Goal: Information Seeking & Learning: Find specific fact

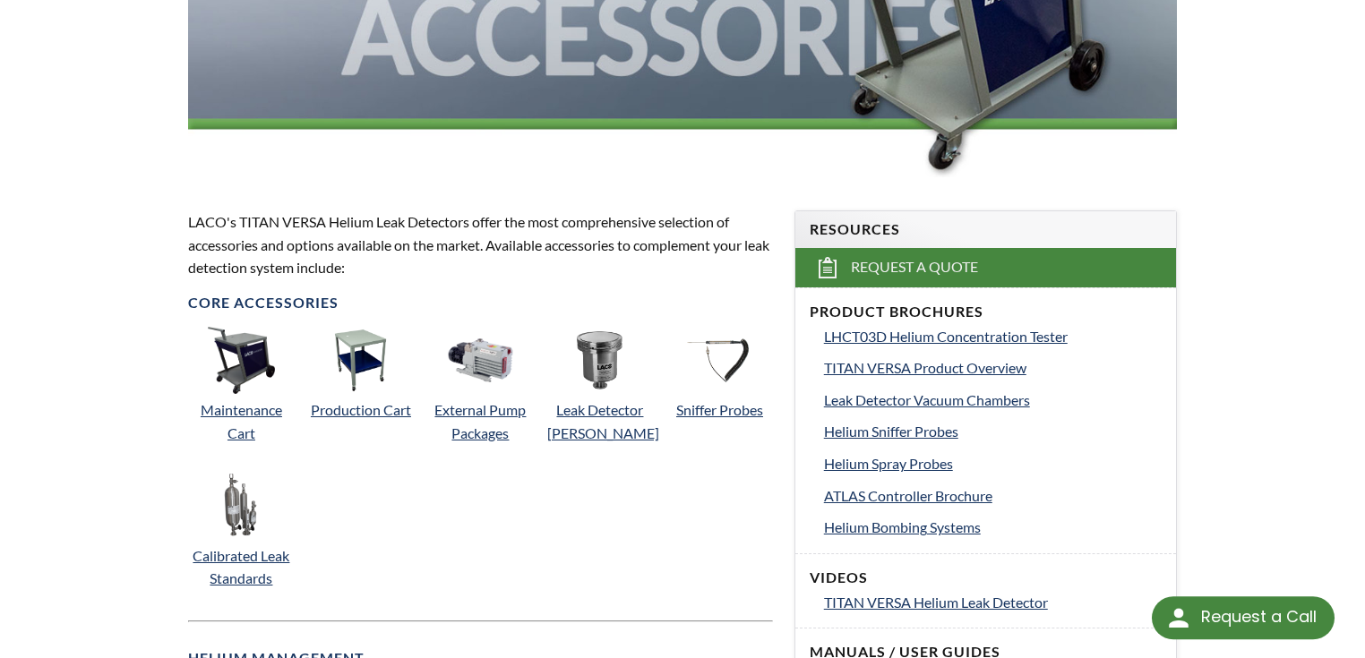
scroll to position [502, 0]
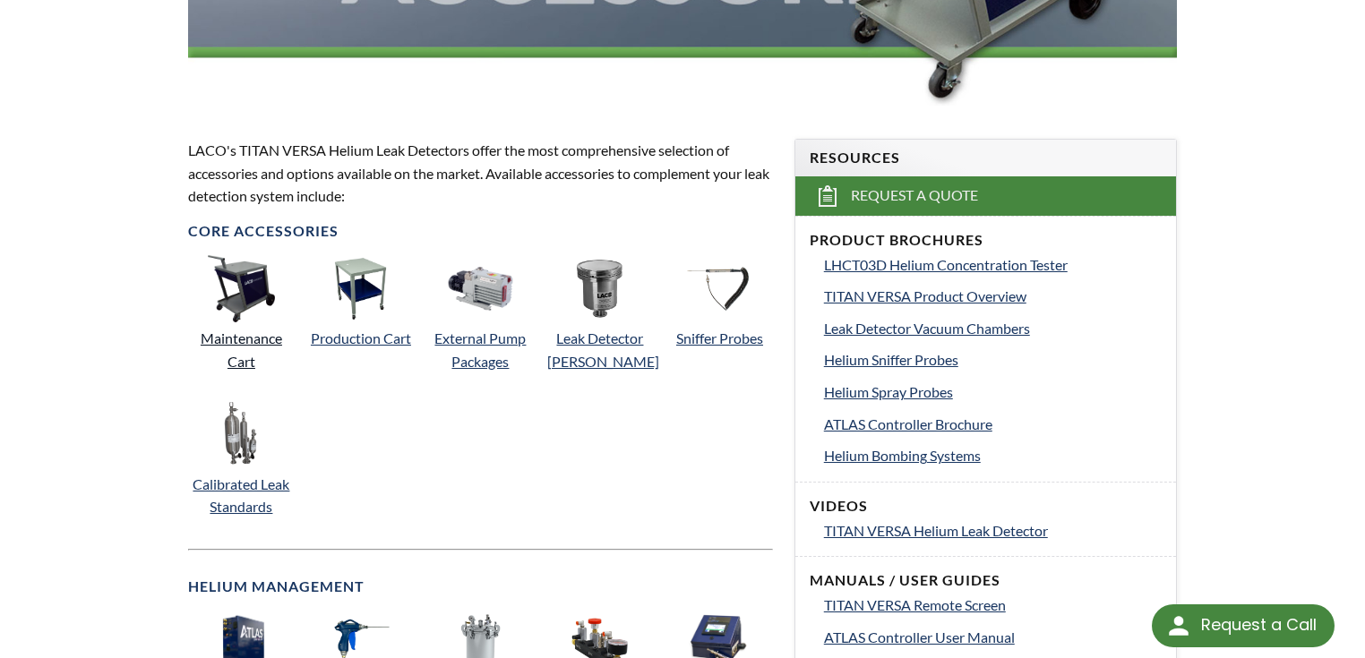
click at [237, 338] on link "Maintenance Cart" at bounding box center [242, 350] width 82 height 40
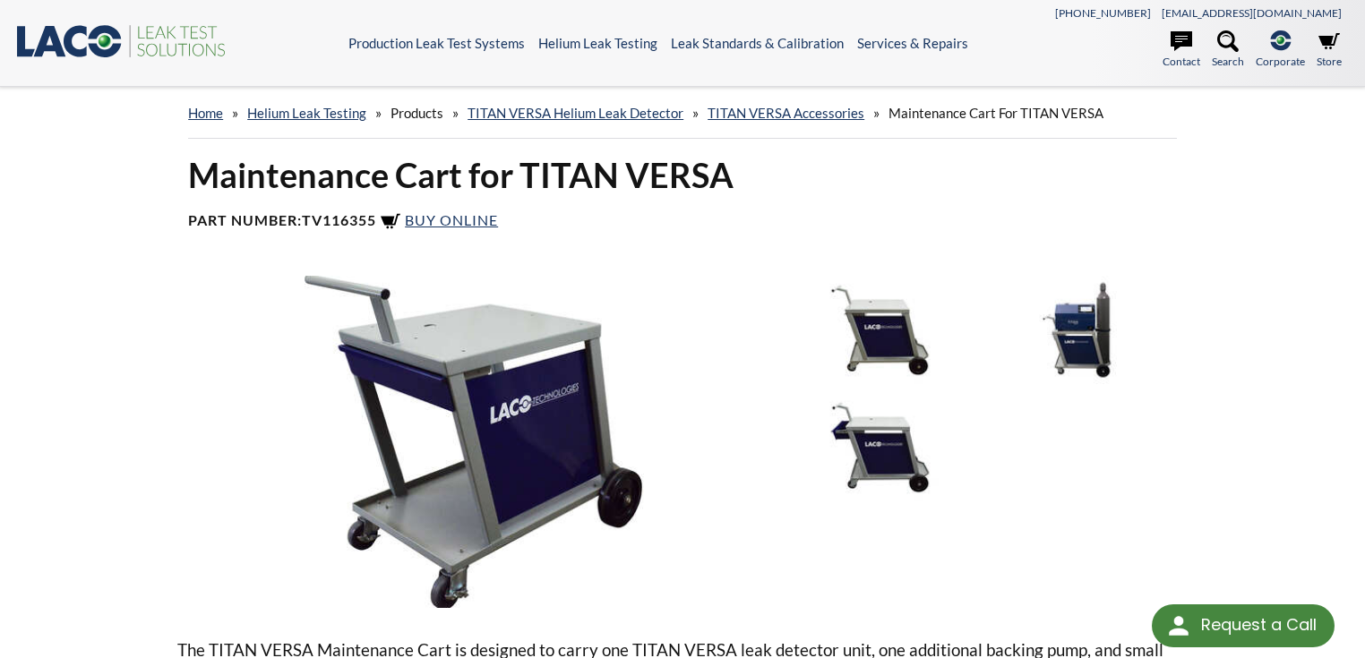
click at [353, 221] on b "TV116355" at bounding box center [339, 219] width 74 height 17
click at [371, 226] on b "TV116355" at bounding box center [339, 219] width 74 height 17
drag, startPoint x: 378, startPoint y: 226, endPoint x: 307, endPoint y: 219, distance: 71.0
click at [307, 219] on b "TV116355" at bounding box center [339, 219] width 74 height 17
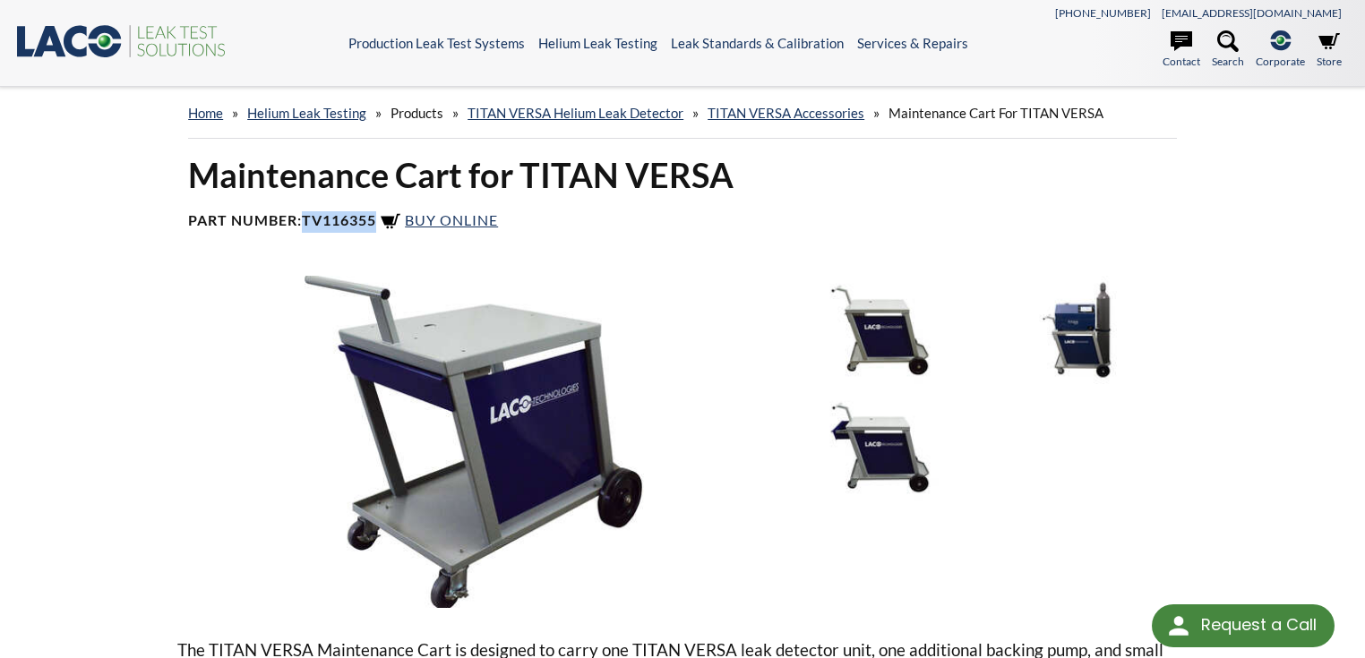
copy b "TV116355"
click at [770, 117] on link "TITAN VERSA Accessories" at bounding box center [786, 113] width 157 height 16
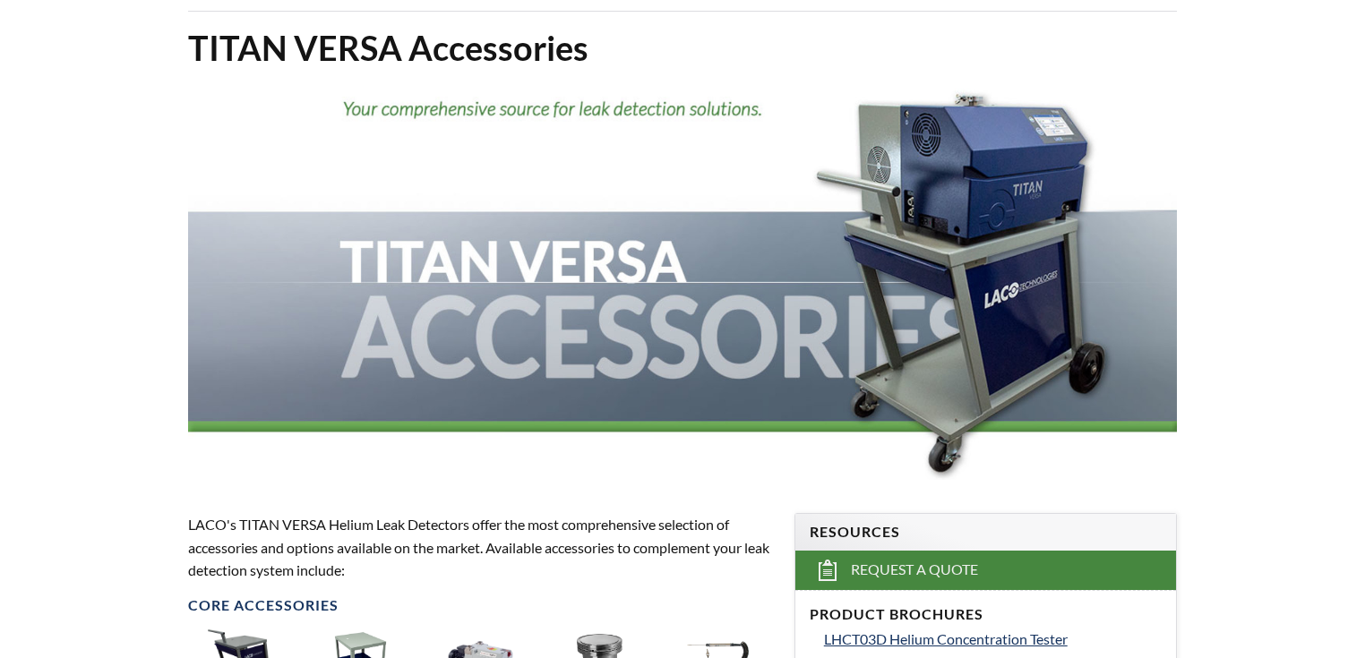
select select "Language Translate Widget"
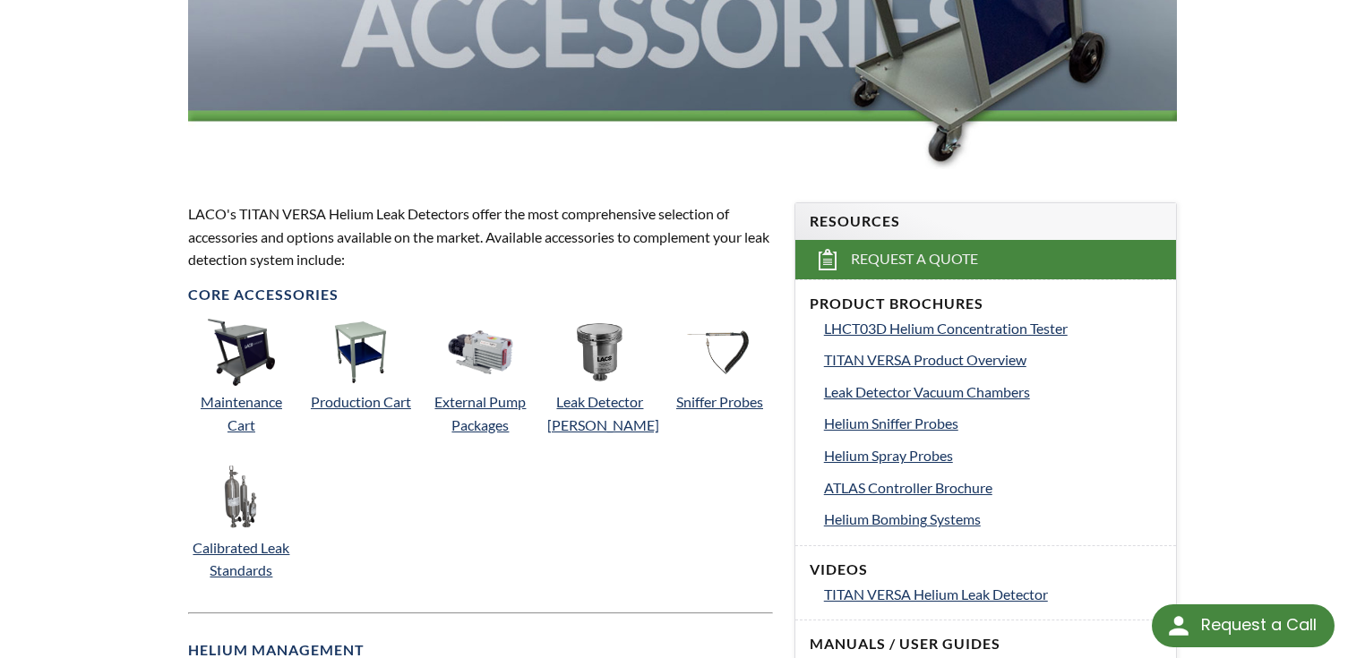
scroll to position [573, 0]
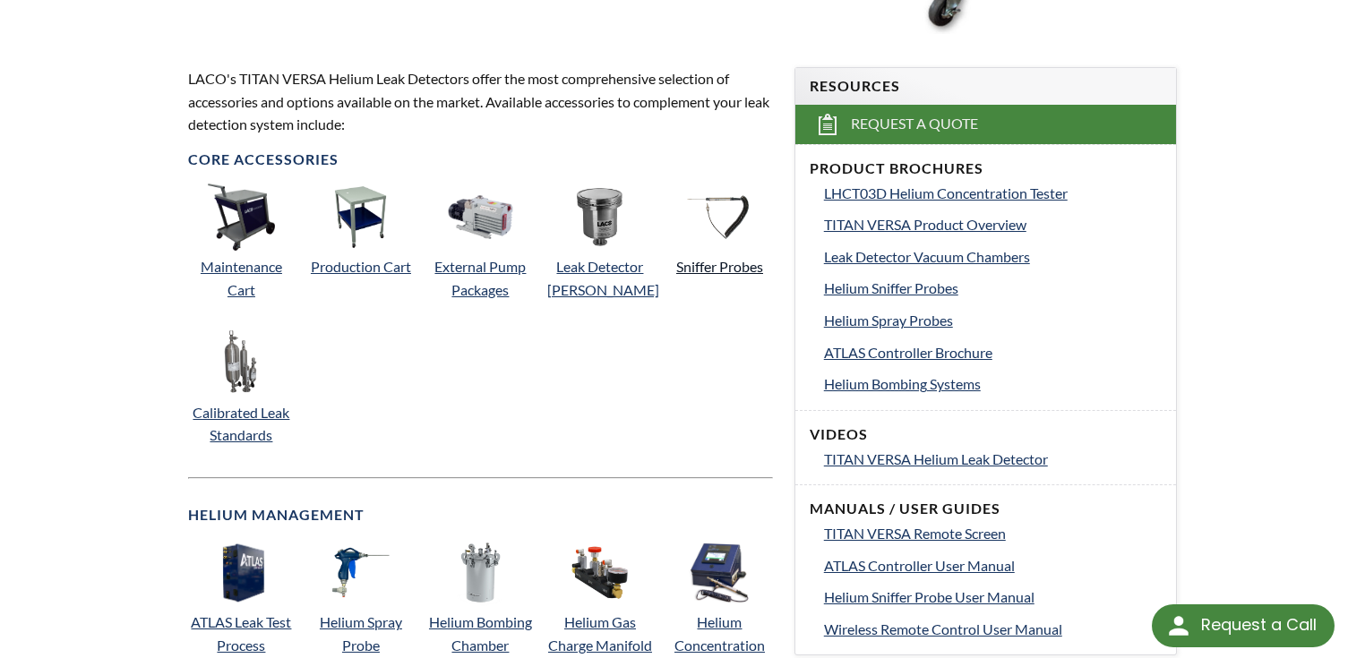
click at [733, 260] on link "Sniffer Probes" at bounding box center [719, 266] width 87 height 17
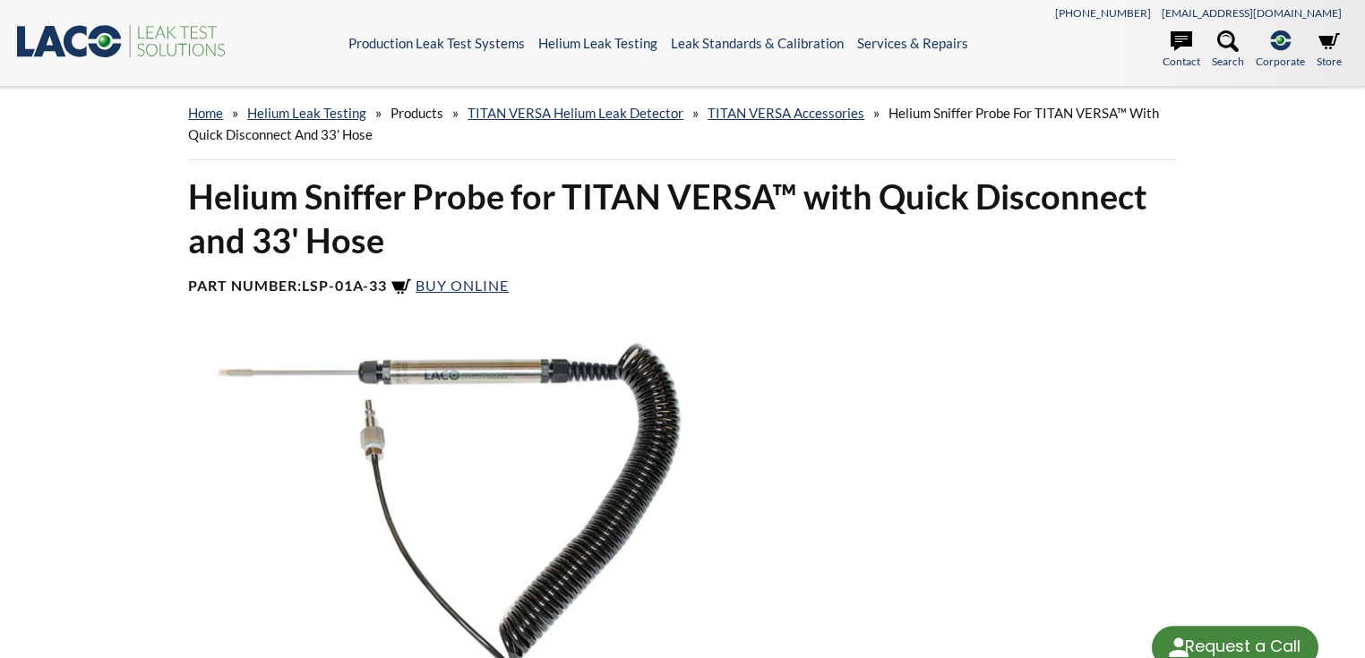
select select "Language Translate Widget"
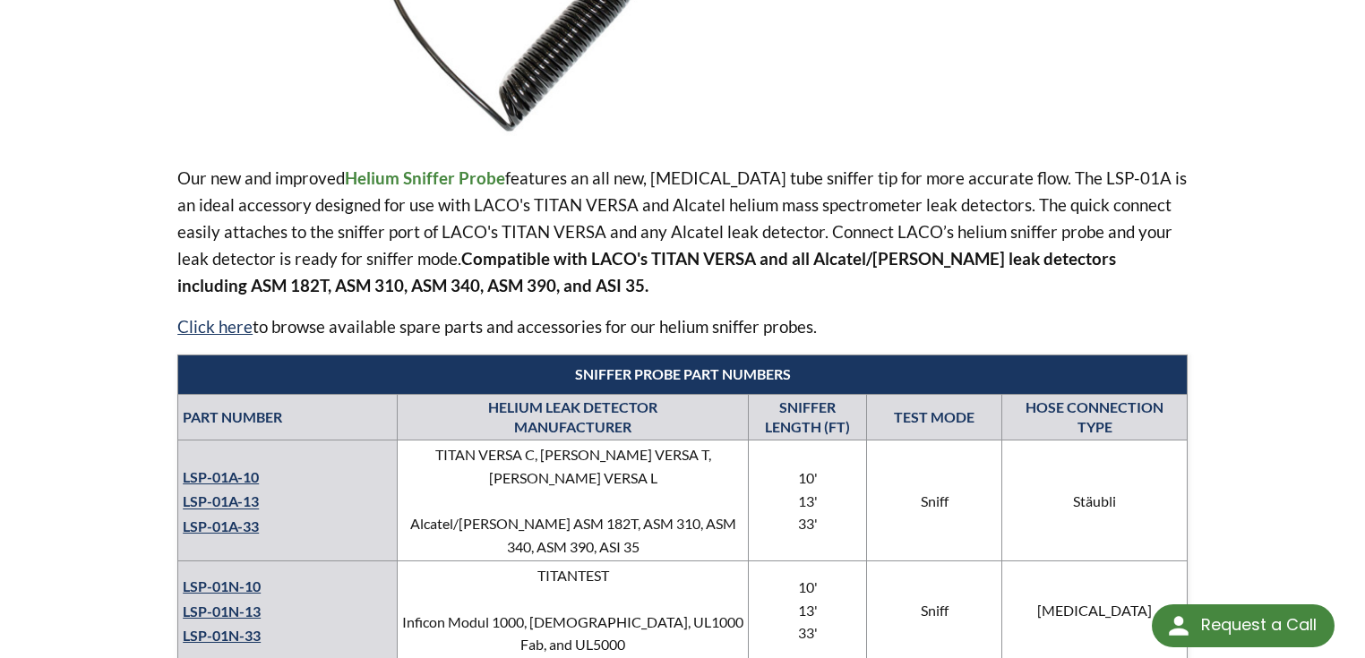
scroll to position [645, 0]
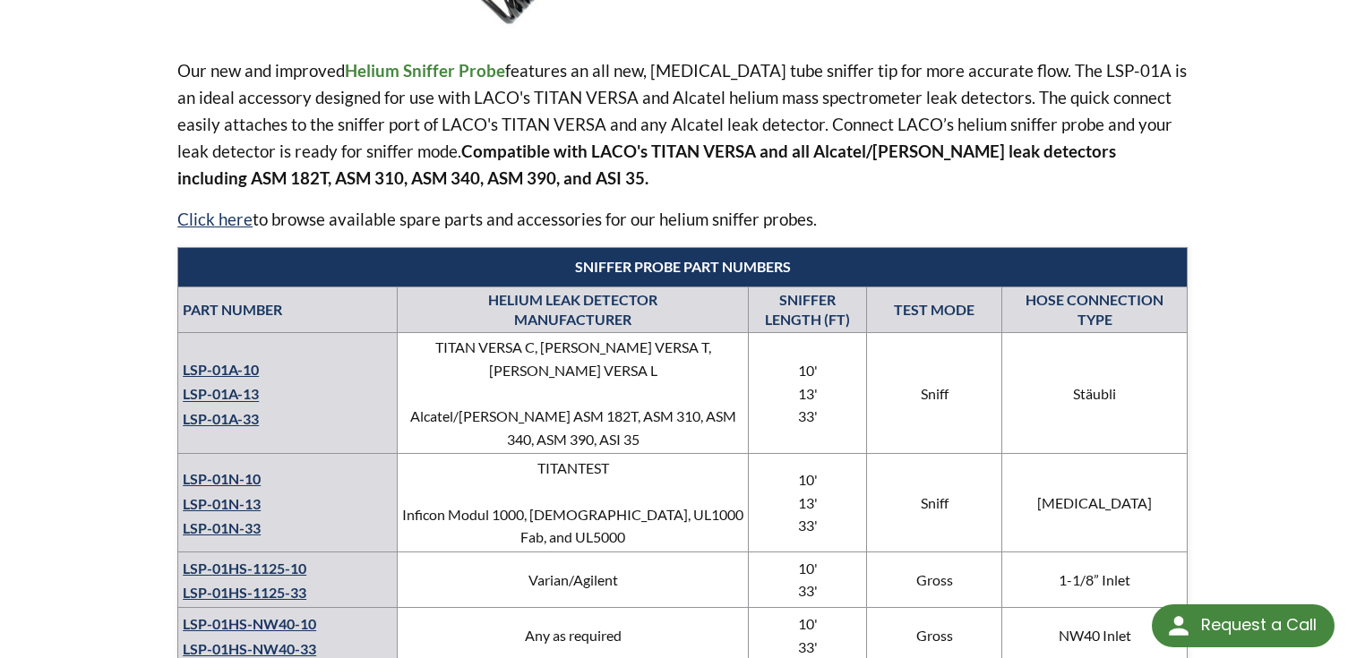
click at [239, 387] on link "LSP-01A-13" at bounding box center [221, 394] width 76 height 17
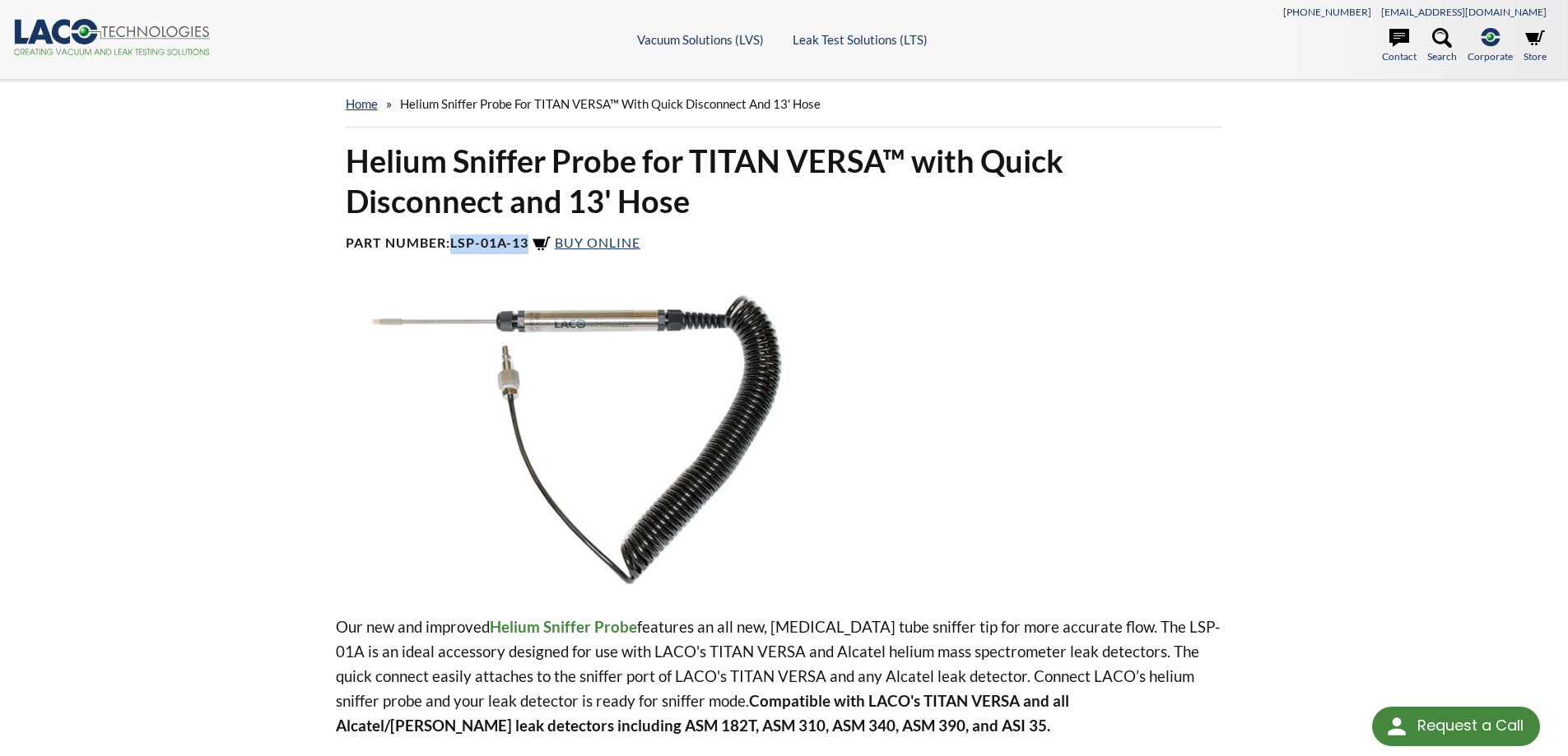
drag, startPoint x: 454, startPoint y: 243, endPoint x: 532, endPoint y: 248, distance: 78.2
click at [528, 248] on b "LSP-01A-13" at bounding box center [489, 242] width 78 height 16
copy b "LSP-01A-13"
